Goal: Task Accomplishment & Management: Complete application form

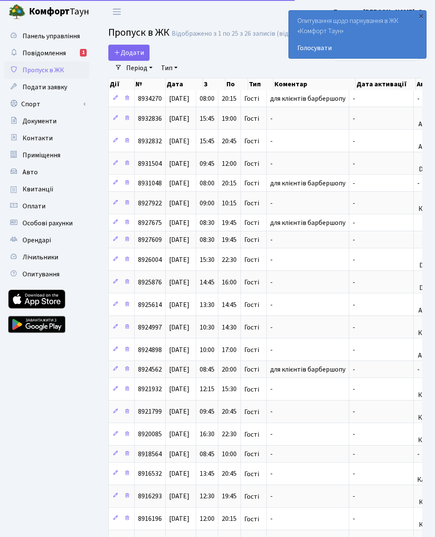
select select "25"
click at [126, 50] on span "Додати" at bounding box center [129, 52] width 30 height 9
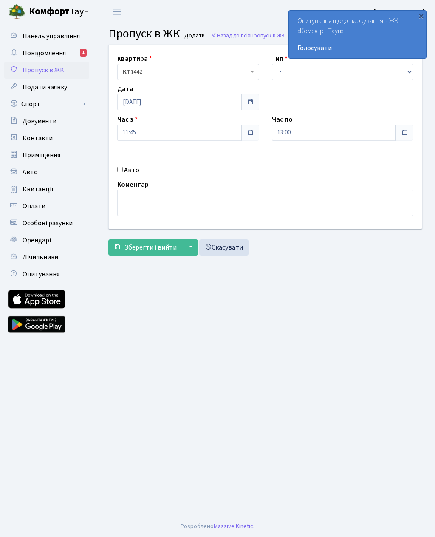
select select "3"
click at [288, 130] on input "13:00" at bounding box center [334, 133] width 125 height 16
click at [297, 160] on icon at bounding box center [295, 161] width 23 height 23
click at [293, 147] on link at bounding box center [295, 162] width 25 height 31
type input "15:00"
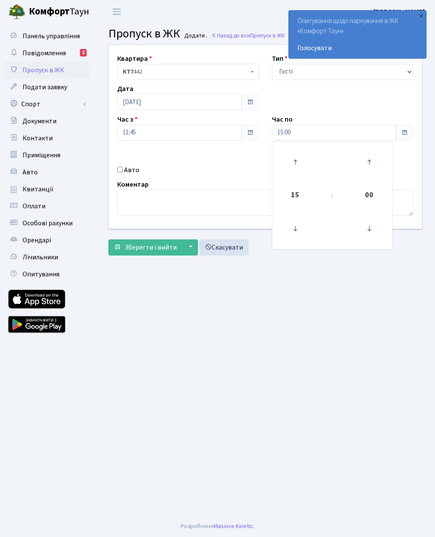
click at [222, 320] on main "Admin Пропуск в ЖК Додати Пропуск в ЖК Додати . Назад до всіх Пропуск в ЖК Квар…" at bounding box center [266, 269] width 340 height 492
click at [127, 161] on div "Квартира <b>КТ7</b>&nbsp;&nbsp;&nbsp;442 КТ7 442 Тип - Доставка Таксі Гості Сер…" at bounding box center [265, 137] width 326 height 184
click at [118, 171] on input "Авто" at bounding box center [120, 170] width 6 height 6
checkbox input "true"
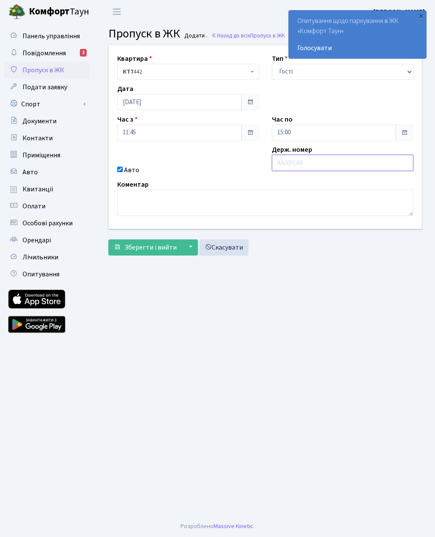
paste input "КА9690МО"
type input "КА9690МО"
click at [127, 240] on button "Зберегти і вийти" at bounding box center [145, 247] width 74 height 16
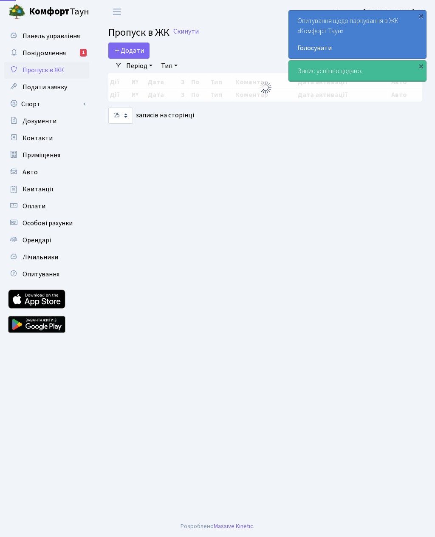
select select "25"
